Goal: Use online tool/utility

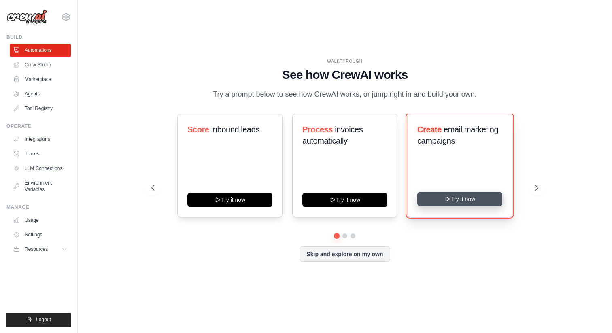
click at [439, 201] on button "Try it now" at bounding box center [459, 199] width 85 height 15
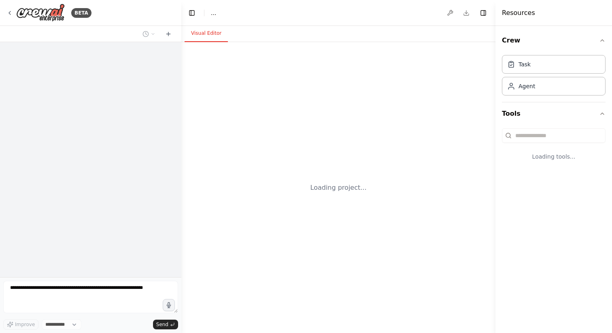
select select "****"
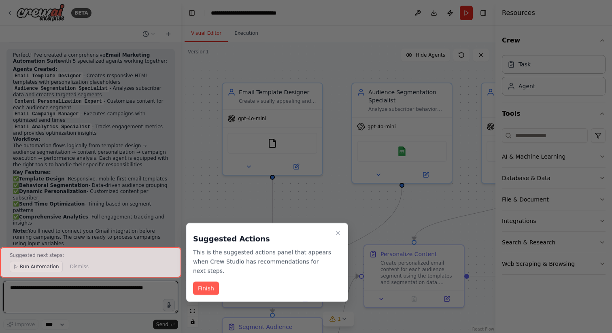
scroll to position [603, 0]
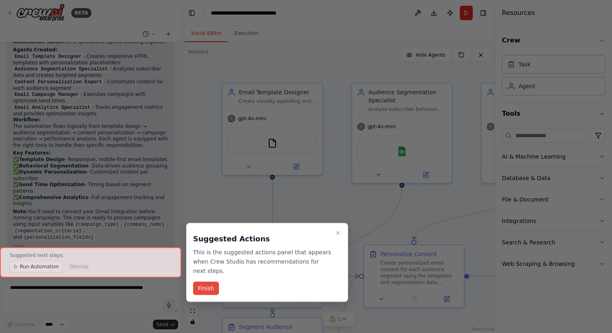
click at [212, 285] on button "Finish" at bounding box center [206, 288] width 26 height 13
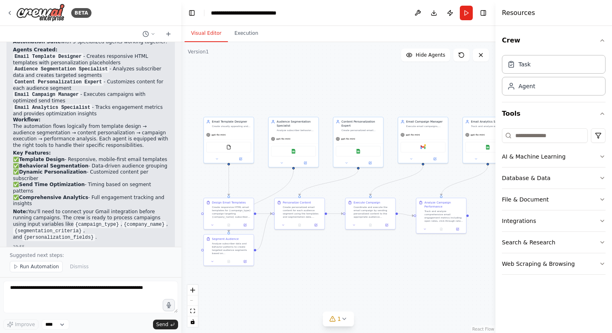
drag, startPoint x: 396, startPoint y: 275, endPoint x: 323, endPoint y: 257, distance: 74.9
click at [323, 257] on div ".deletable-edge-delete-btn { width: 20px; height: 20px; border: 0px solid #ffff…" at bounding box center [338, 187] width 314 height 291
click at [240, 146] on div "FileReadTool" at bounding box center [228, 146] width 45 height 11
click at [290, 83] on div ".deletable-edge-delete-btn { width: 20px; height: 20px; border: 0px solid #ffff…" at bounding box center [338, 187] width 314 height 291
click at [486, 151] on div "Google Sheets" at bounding box center [490, 147] width 47 height 11
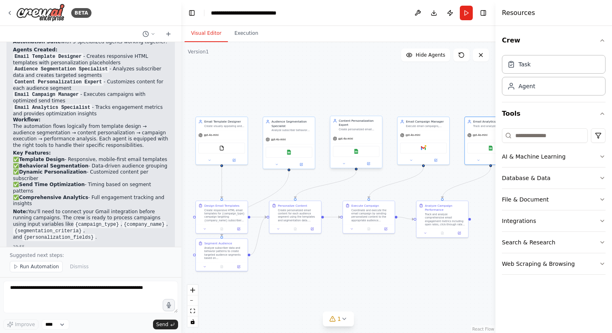
click at [356, 147] on div "Google Sheets" at bounding box center [356, 151] width 47 height 11
click at [361, 156] on div "Google Sheets" at bounding box center [356, 151] width 47 height 11
click at [368, 162] on icon at bounding box center [368, 163] width 2 height 2
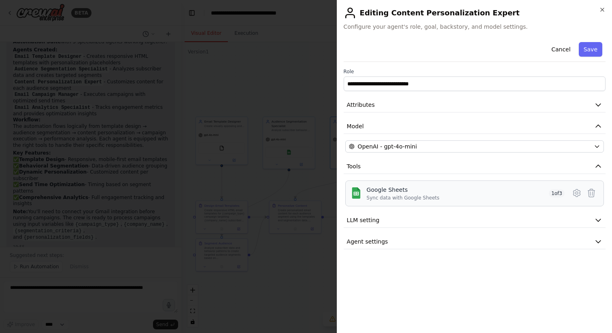
click at [421, 190] on div "Google Sheets" at bounding box center [403, 190] width 73 height 8
click at [525, 196] on div "Google Sheets Sync data with Google Sheets 1 of 3" at bounding box center [466, 193] width 198 height 15
click at [586, 51] on button "Save" at bounding box center [590, 49] width 23 height 15
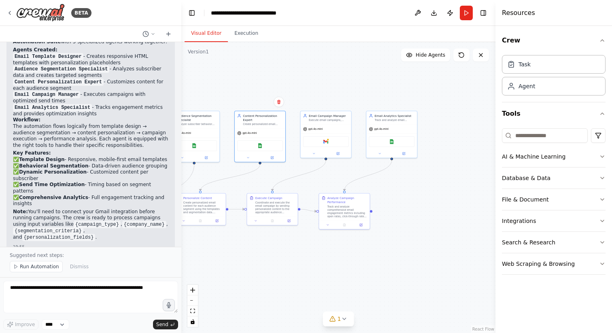
drag, startPoint x: 440, startPoint y: 100, endPoint x: 339, endPoint y: 93, distance: 101.0
click at [339, 93] on div ".deletable-edge-delete-btn { width: 20px; height: 20px; border: 0px solid #ffff…" at bounding box center [338, 187] width 314 height 291
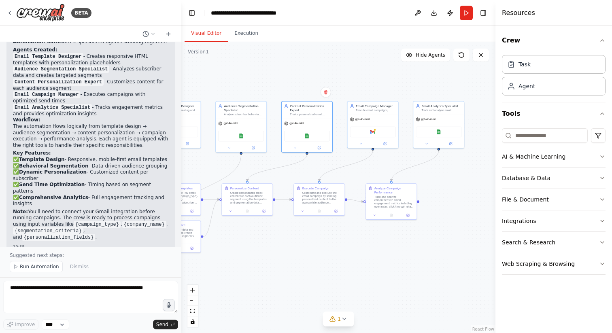
drag, startPoint x: 399, startPoint y: 168, endPoint x: 448, endPoint y: 159, distance: 50.2
click at [448, 159] on div ".deletable-edge-delete-btn { width: 20px; height: 20px; border: 0px solid #ffff…" at bounding box center [338, 187] width 314 height 291
click at [360, 135] on div "Gmail" at bounding box center [372, 131] width 46 height 11
click at [372, 133] on img at bounding box center [371, 131] width 5 height 5
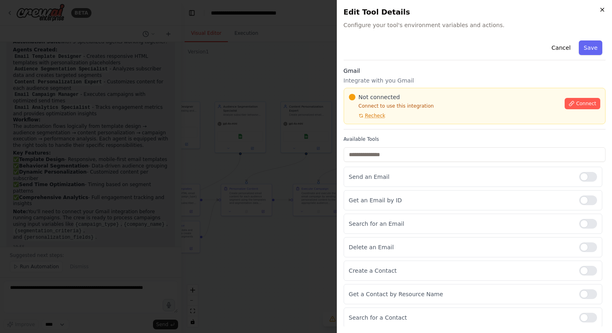
click at [604, 11] on icon "button" at bounding box center [602, 9] width 6 height 6
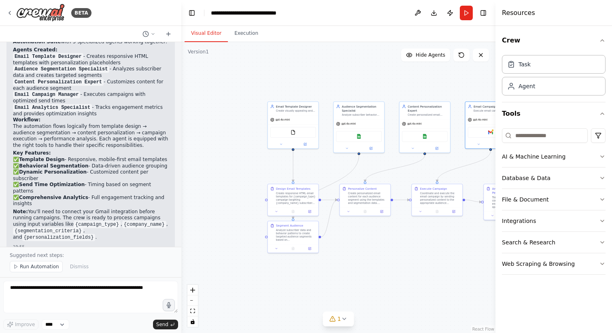
drag, startPoint x: 337, startPoint y: 227, endPoint x: 456, endPoint y: 227, distance: 119.8
click at [456, 227] on div ".deletable-edge-delete-btn { width: 20px; height: 20px; border: 0px solid #ffff…" at bounding box center [338, 187] width 314 height 291
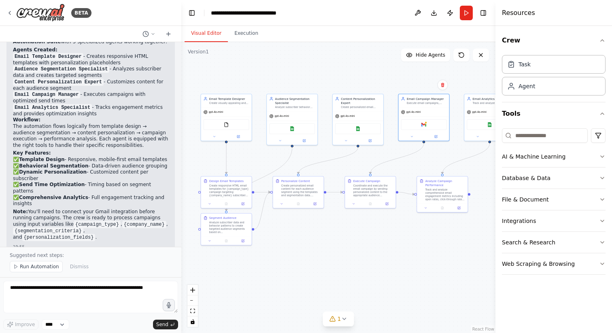
drag, startPoint x: 285, startPoint y: 178, endPoint x: 217, endPoint y: 170, distance: 68.4
click at [217, 170] on div ".deletable-edge-delete-btn { width: 20px; height: 20px; border: 0px solid #ffff…" at bounding box center [338, 187] width 314 height 291
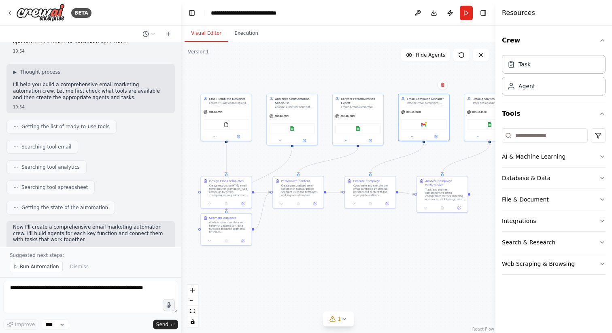
scroll to position [0, 0]
